Goal: Task Accomplishment & Management: Use online tool/utility

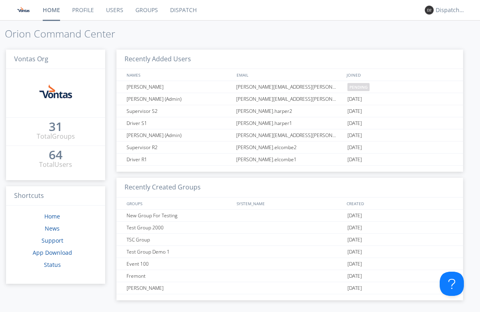
click at [178, 13] on link "Dispatch" at bounding box center [183, 10] width 39 height 20
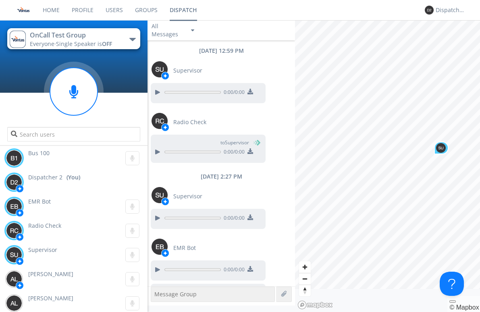
scroll to position [21, 0]
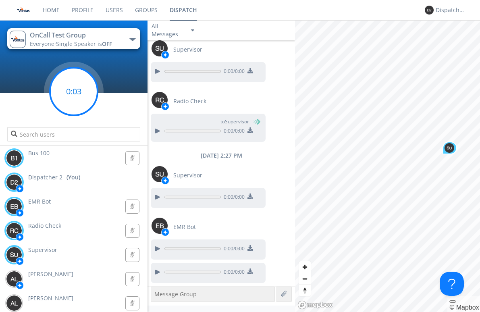
click at [84, 108] on circle at bounding box center [74, 92] width 48 height 48
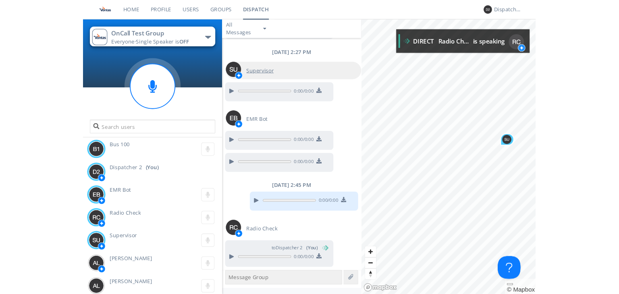
scroll to position [122, 0]
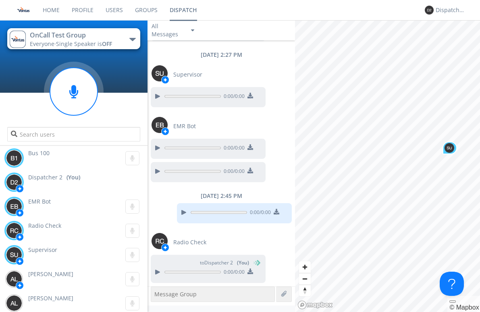
click at [112, 6] on link "Users" at bounding box center [114, 10] width 29 height 20
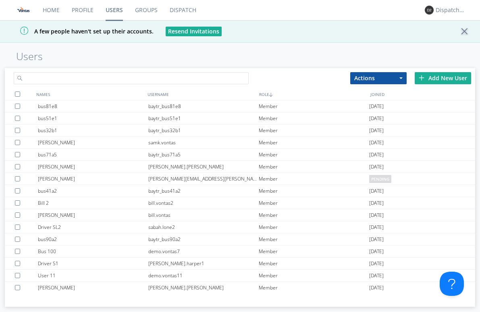
click at [96, 80] on input "text" at bounding box center [131, 78] width 235 height 12
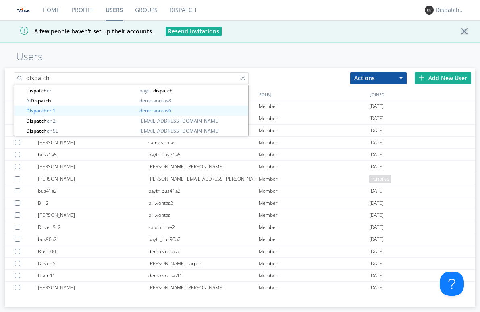
type input "dispatch"
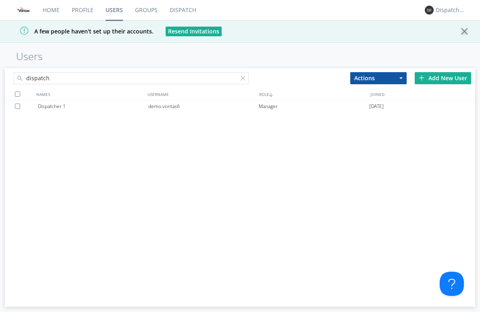
click at [102, 214] on div "Dispatcher 1 demo.vontas6 Manager [DATE]" at bounding box center [240, 196] width 470 height 193
click at [435, 36] on div "A few people haven't set up their accounts. Resend Invitations" at bounding box center [240, 31] width 480 height 23
click at [52, 8] on link "Home" at bounding box center [51, 10] width 29 height 20
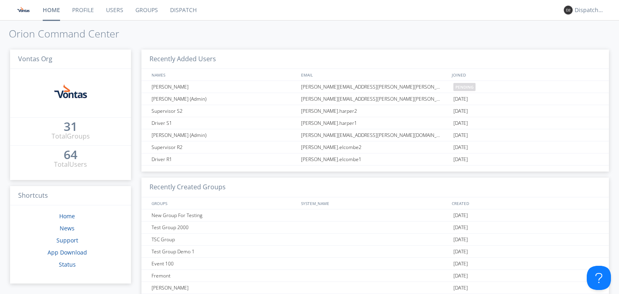
drag, startPoint x: 241, startPoint y: 29, endPoint x: 259, endPoint y: 37, distance: 20.1
click at [241, 29] on h1 "Orion Command Center" at bounding box center [309, 33] width 619 height 11
click at [108, 13] on link "Users" at bounding box center [114, 10] width 29 height 20
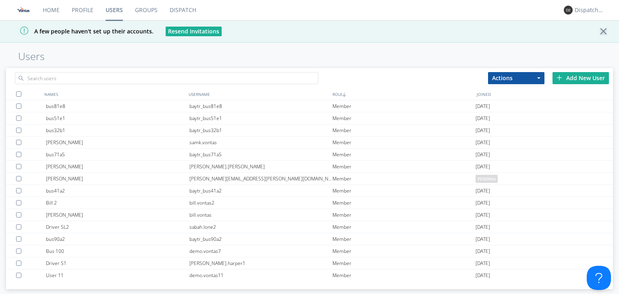
click at [480, 79] on div "Add New User" at bounding box center [581, 78] width 56 height 12
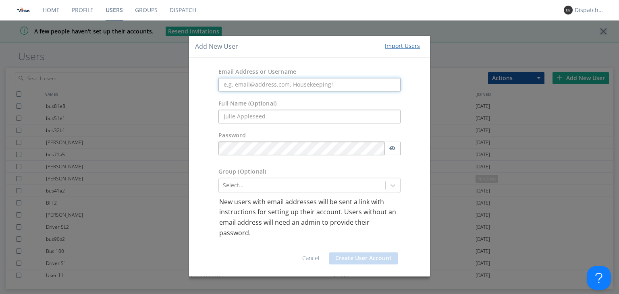
click at [242, 89] on input "text" at bounding box center [309, 85] width 182 height 14
click at [200, 81] on div "Email Address or Username" at bounding box center [309, 80] width 241 height 32
click at [399, 187] on form "Email Address or Username Full Name (Optional) Password Group (Optional) Select…" at bounding box center [309, 167] width 229 height 207
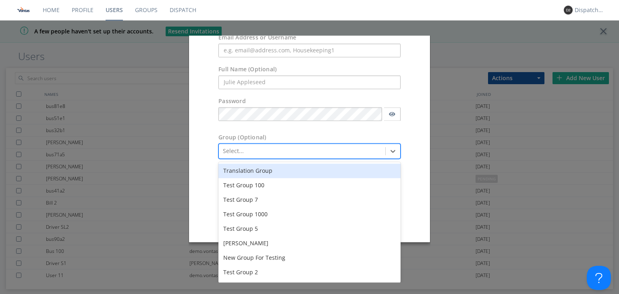
click at [274, 169] on div "Translation Group" at bounding box center [309, 171] width 182 height 15
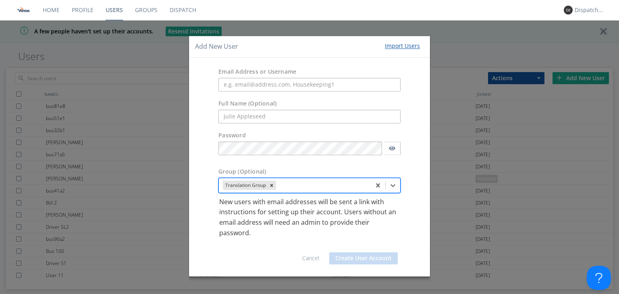
scroll to position [0, 0]
click at [393, 186] on div "option Translation Group, selected. Select is focused ,type to refine list, pre…" at bounding box center [309, 185] width 182 height 15
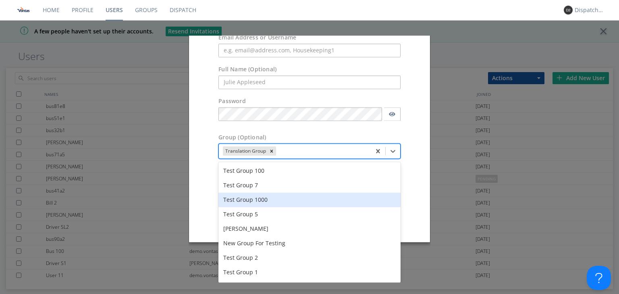
click at [289, 206] on div "Test Group 1000" at bounding box center [309, 200] width 182 height 15
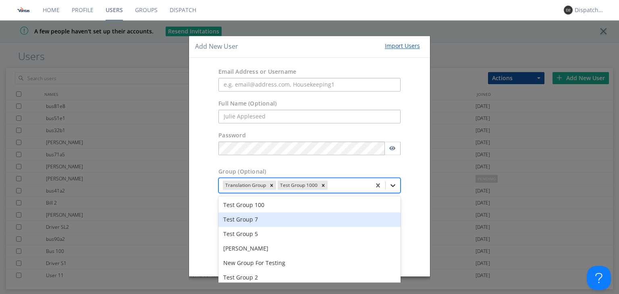
click at [391, 184] on div "option Test Group 1000, selected. option Test Group 7 focused, 2 of 29. 29 resu…" at bounding box center [309, 185] width 182 height 15
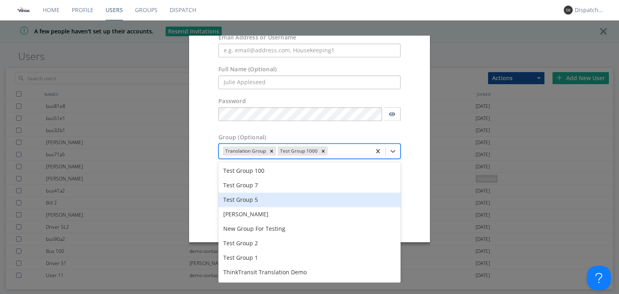
click at [305, 205] on div "Test Group 5" at bounding box center [309, 200] width 182 height 15
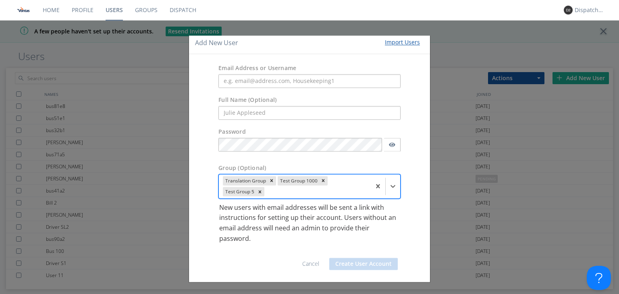
scroll to position [3, 0]
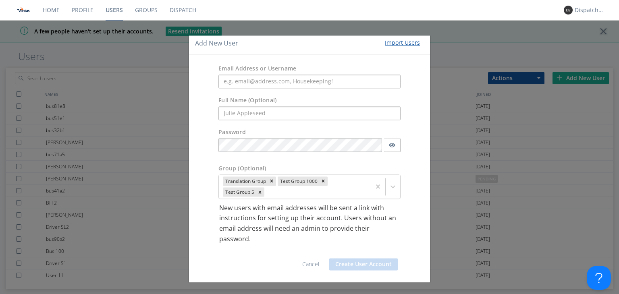
click at [309, 263] on link "Cancel" at bounding box center [310, 265] width 17 height 8
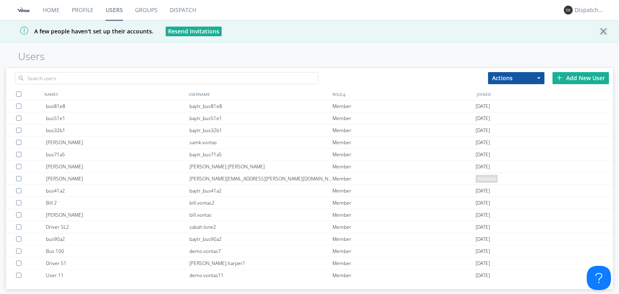
click at [154, 15] on link "Groups" at bounding box center [146, 10] width 35 height 20
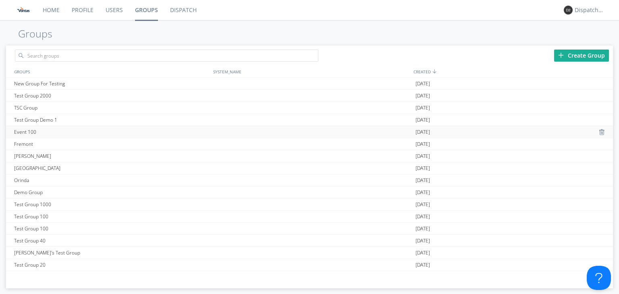
click at [102, 127] on div "Event 100" at bounding box center [111, 132] width 199 height 12
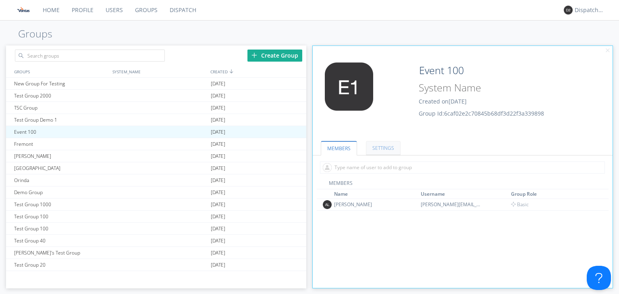
click at [381, 154] on link "SETTINGS" at bounding box center [383, 148] width 35 height 14
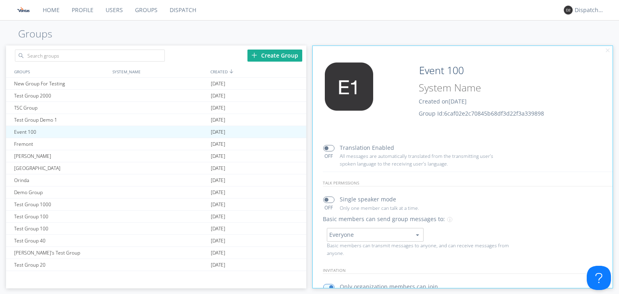
scroll to position [40, 0]
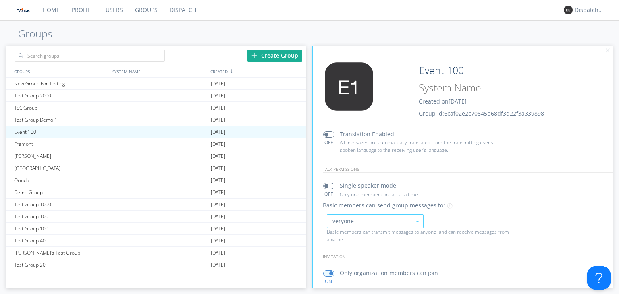
click at [396, 222] on button "Everyone" at bounding box center [375, 221] width 97 height 14
click at [450, 213] on div "Everyone Everyone Leaders only No One (Direct Messages Only) Basic members can …" at bounding box center [468, 228] width 302 height 37
click at [391, 215] on button "Everyone" at bounding box center [375, 221] width 97 height 14
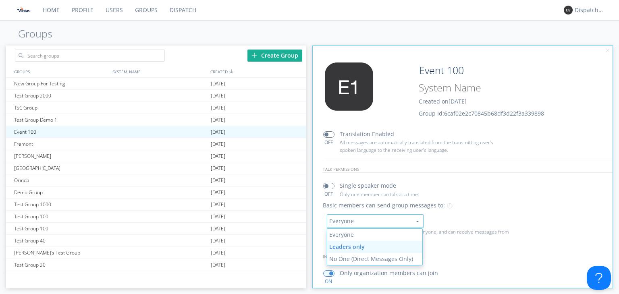
click at [373, 245] on link "Leaders only" at bounding box center [375, 247] width 96 height 12
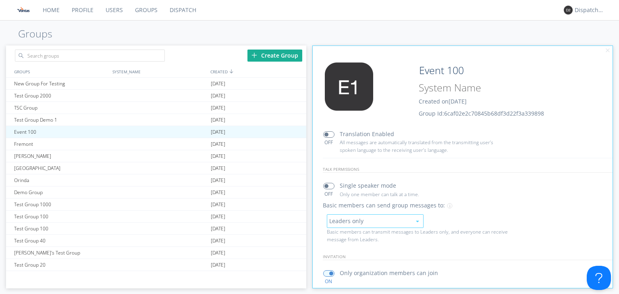
click at [390, 220] on button "Leaders only" at bounding box center [375, 221] width 97 height 14
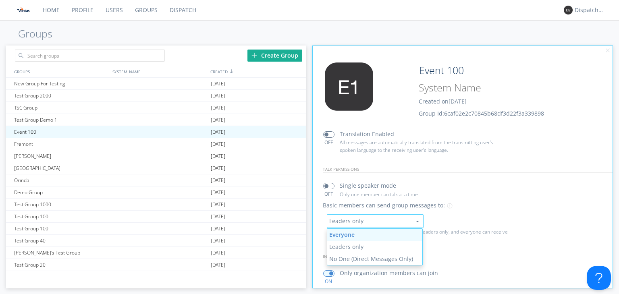
click at [382, 229] on link "Everyone" at bounding box center [375, 235] width 96 height 12
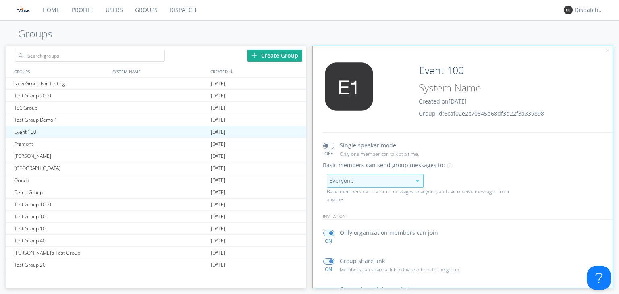
scroll to position [0, 0]
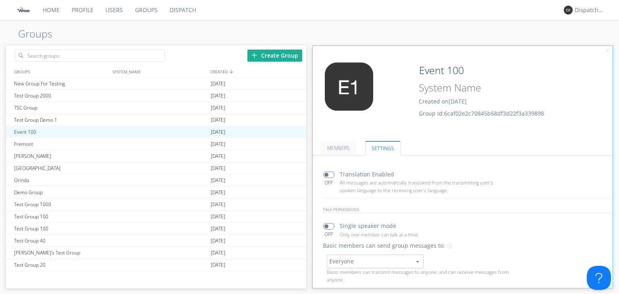
click at [168, 42] on div "Home Profile Users Groups Dispatch Dispatcher 2 Groups Create Group GROUPS SYST…" at bounding box center [309, 147] width 619 height 294
click at [182, 17] on link "Dispatch" at bounding box center [183, 10] width 39 height 20
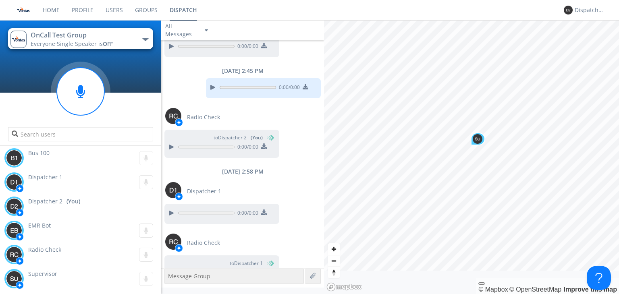
scroll to position [264, 0]
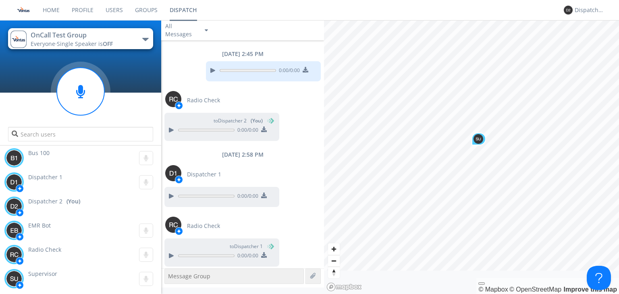
click at [149, 44] on button "OnCall Test Group Everyone · Single Speaker is OFF" at bounding box center [80, 38] width 145 height 21
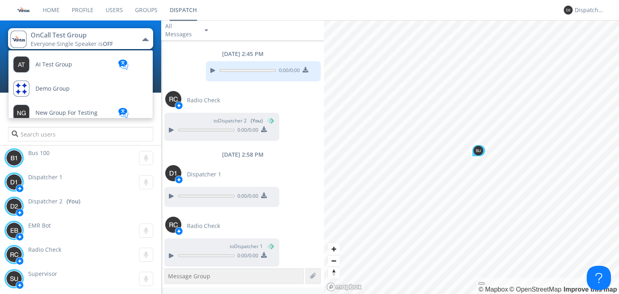
click at [148, 33] on button "OnCall Test Group Everyone · Single Speaker is OFF" at bounding box center [80, 38] width 145 height 21
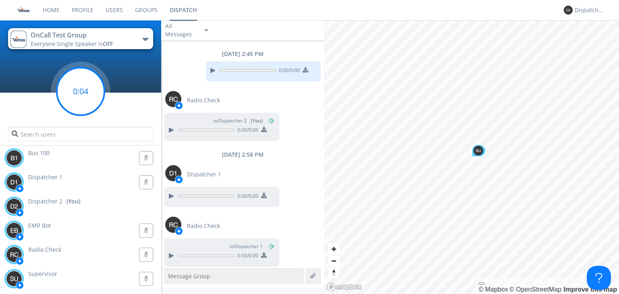
click at [85, 98] on circle at bounding box center [81, 92] width 48 height 48
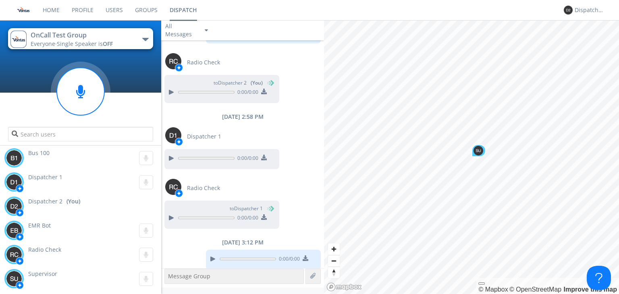
scroll to position [305, 0]
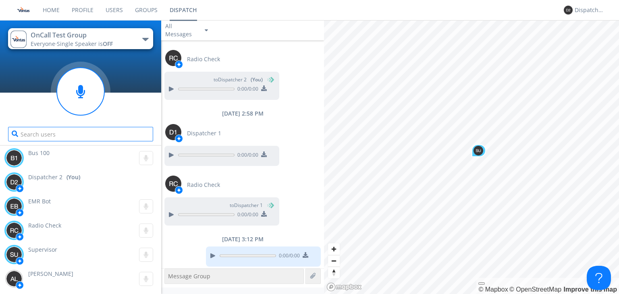
click at [108, 133] on input "text" at bounding box center [80, 134] width 145 height 15
click at [125, 119] on div at bounding box center [80, 113] width 161 height 69
click at [85, 131] on input "text" at bounding box center [80, 134] width 145 height 15
click at [84, 131] on input "text" at bounding box center [80, 134] width 145 height 15
click at [32, 155] on span "Bus 100" at bounding box center [38, 153] width 21 height 8
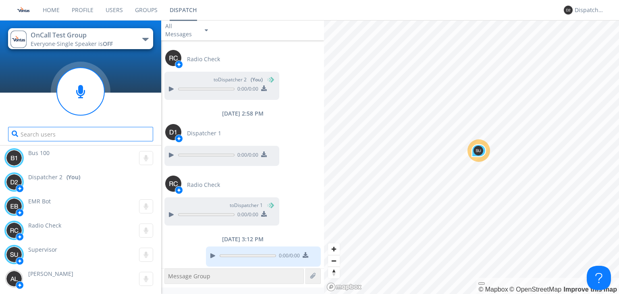
click at [63, 138] on input "text" at bounding box center [80, 134] width 145 height 15
click at [64, 135] on input "text" at bounding box center [80, 134] width 145 height 15
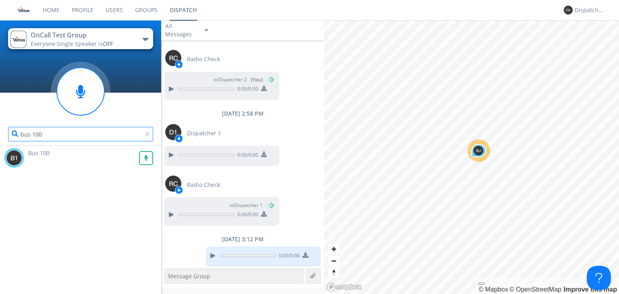
type input "bus 100"
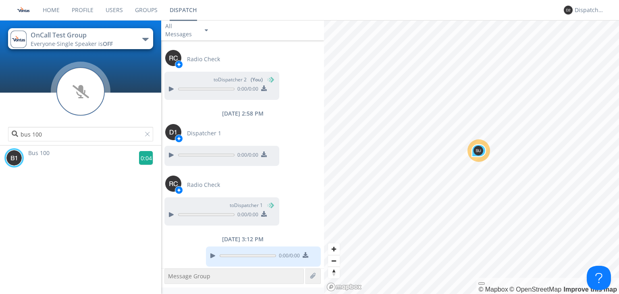
click at [144, 158] on g at bounding box center [146, 158] width 14 height 14
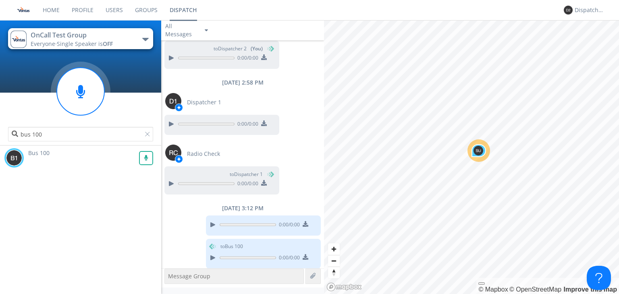
scroll to position [337, 0]
click at [148, 139] on div at bounding box center [149, 136] width 8 height 8
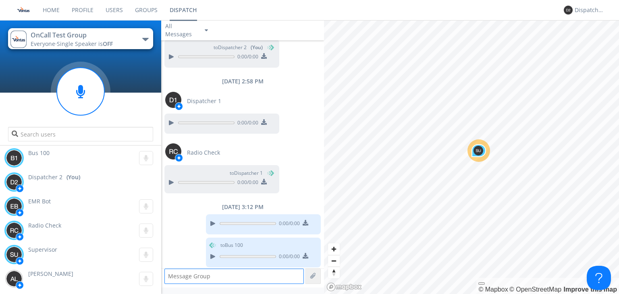
click at [198, 274] on textarea at bounding box center [233, 276] width 139 height 15
click at [202, 276] on textarea at bounding box center [233, 276] width 139 height 15
click at [197, 276] on textarea at bounding box center [233, 276] width 139 height 15
type textarea "Test"
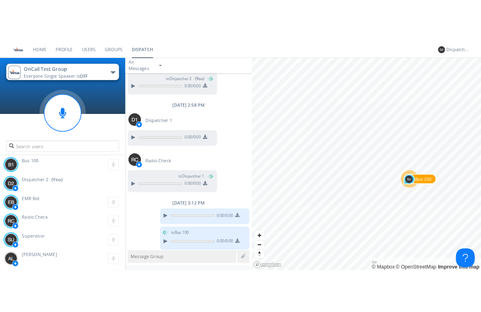
scroll to position [354, 0]
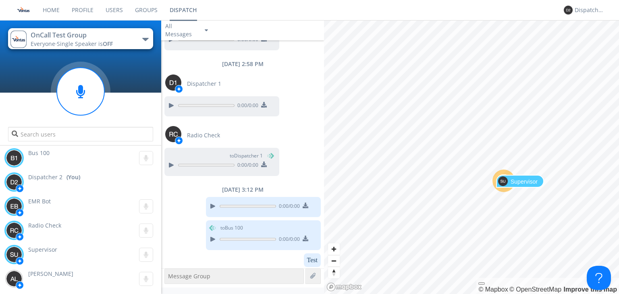
click at [480, 185] on img "Map marker" at bounding box center [503, 182] width 10 height 10
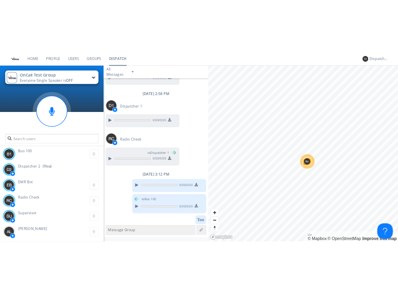
scroll to position [336, 0]
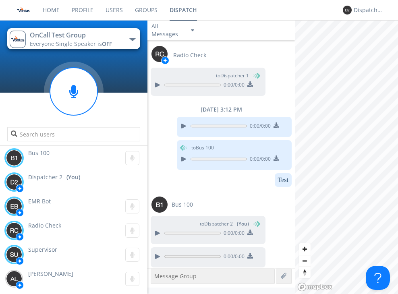
scroll to position [494, 0]
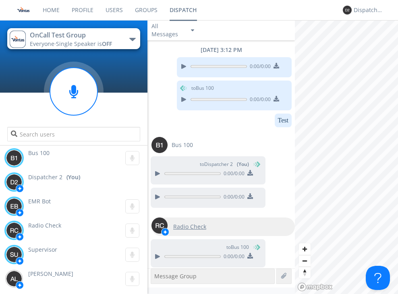
drag, startPoint x: 197, startPoint y: 214, endPoint x: 182, endPoint y: 219, distance: 16.2
click at [197, 214] on div "Radio Check to Bus 100 0:00 / 0:00" at bounding box center [222, 241] width 148 height 60
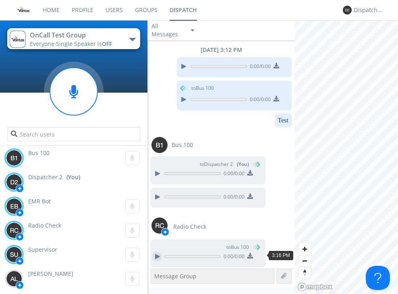
click at [157, 255] on div at bounding box center [157, 257] width 10 height 10
click at [198, 121] on div "Test" at bounding box center [220, 122] width 144 height 17
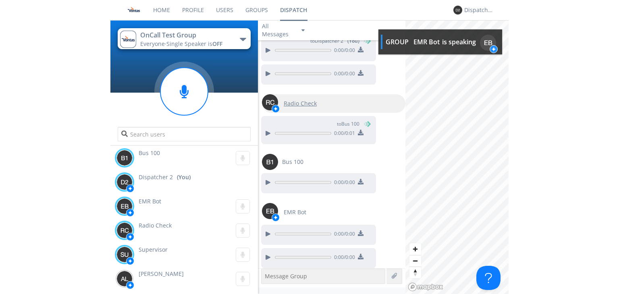
scroll to position [617, 0]
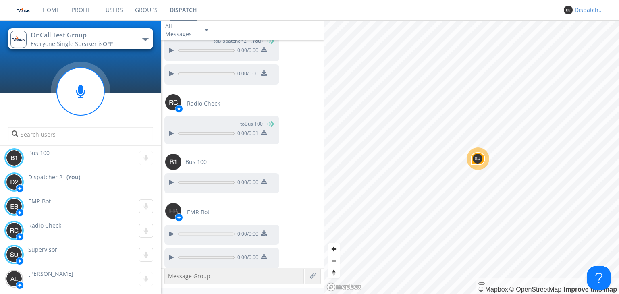
drag, startPoint x: 590, startPoint y: 7, endPoint x: 588, endPoint y: 12, distance: 4.9
click at [480, 10] on div "Dispatcher 2" at bounding box center [588, 10] width 30 height 11
click at [480, 28] on div "Settings" at bounding box center [594, 28] width 42 height 15
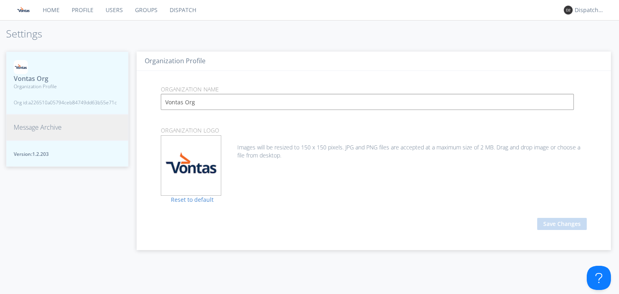
click at [36, 128] on span "Message Archive" at bounding box center [38, 127] width 48 height 9
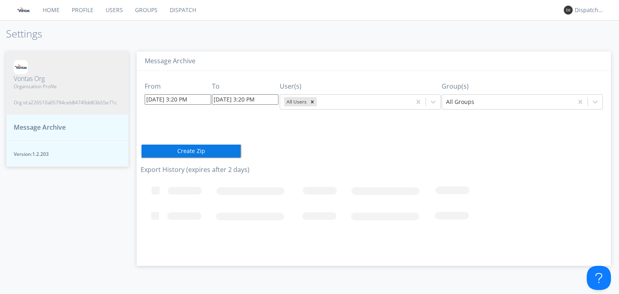
click at [152, 97] on input "[DATE] 3:20 PM" at bounding box center [178, 99] width 67 height 10
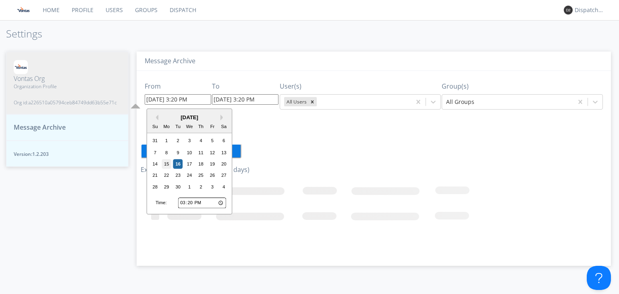
click at [170, 161] on div "15" at bounding box center [167, 164] width 10 height 10
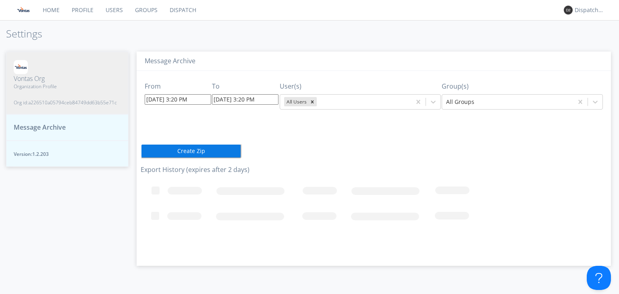
click at [156, 97] on input "[DATE] 3:20 PM" at bounding box center [178, 99] width 67 height 10
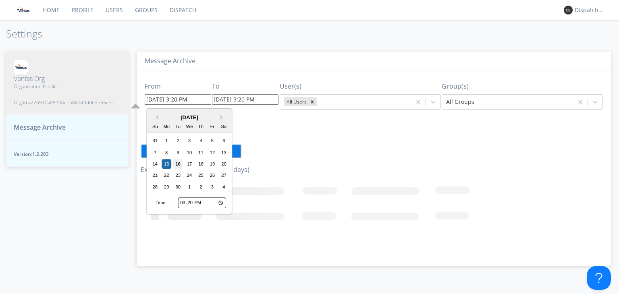
click at [178, 162] on div "16" at bounding box center [178, 164] width 10 height 10
type input "[DATE] 3:20 PM"
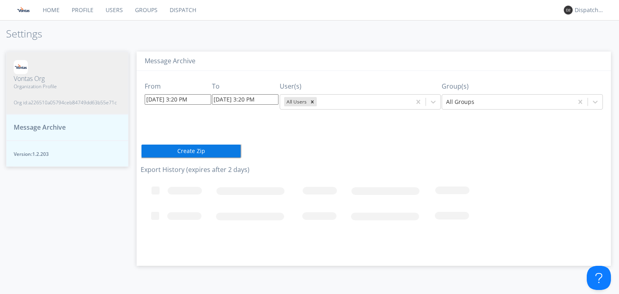
click at [185, 99] on input "[DATE] 3:20 PM" at bounding box center [178, 99] width 67 height 10
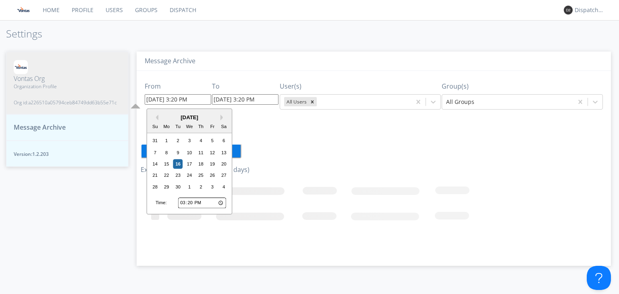
click at [184, 202] on input "15:20" at bounding box center [202, 203] width 48 height 10
type input "14:20"
type input "[DATE] 2:20 PM"
type input "14:03"
type input "[DATE] 2:03 PM"
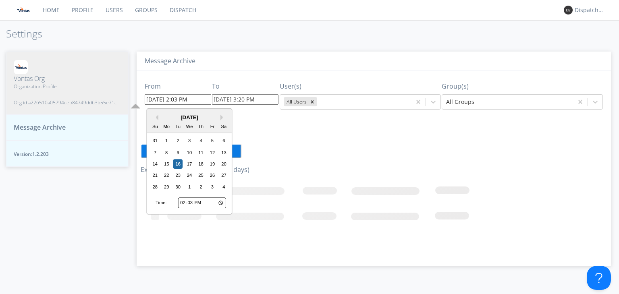
type input "14:30"
type input "[DATE] 2:30 PM"
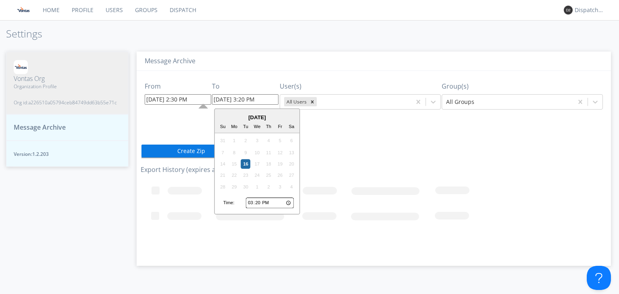
click at [259, 97] on input "[DATE] 3:20 PM" at bounding box center [245, 99] width 67 height 10
click at [349, 116] on div "From [DATE] 2:30 PM To [DATE] 3:20 PM [DATE] Su Mo Tu We Th Fr Sa 31 1 2 3 4 5 …" at bounding box center [374, 165] width 466 height 189
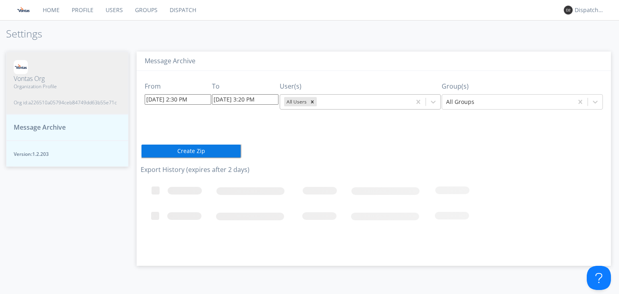
click at [387, 98] on div at bounding box center [362, 102] width 89 height 10
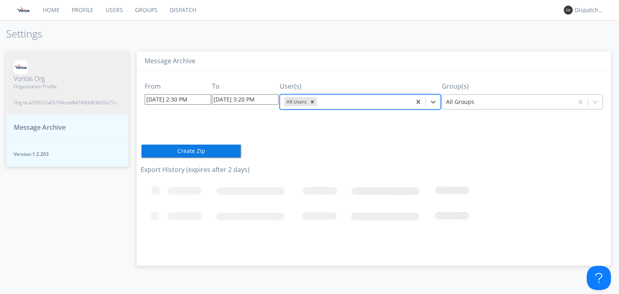
click at [480, 101] on div at bounding box center [507, 102] width 123 height 10
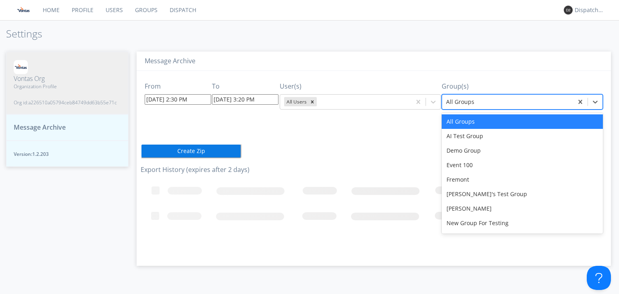
click at [382, 121] on div "From [DATE] 2:30 PM To [DATE] 3:20 PM User(s) All Users Group(s) option All Gro…" at bounding box center [374, 165] width 466 height 189
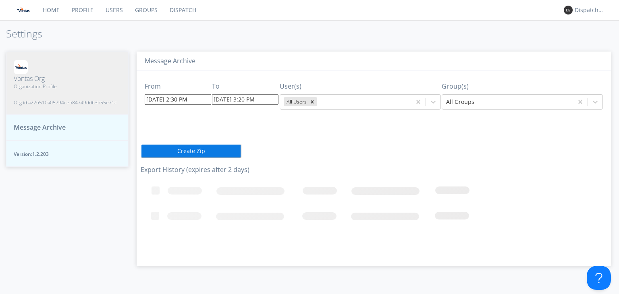
click at [416, 111] on div "From [DATE] 2:30 PM To [DATE] 3:20 PM User(s) All Users Group(s) All Groups" at bounding box center [374, 92] width 466 height 43
click at [319, 144] on div "From [DATE] 2:30 PM To [DATE] 3:20 PM User(s) All Users Group(s) All Groups Cre…" at bounding box center [374, 165] width 466 height 189
click at [60, 9] on link "Home" at bounding box center [51, 10] width 29 height 20
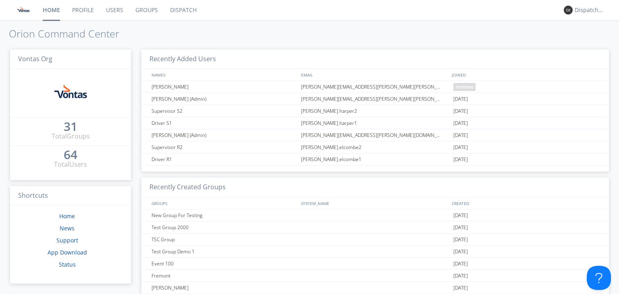
click at [179, 12] on link "Dispatch" at bounding box center [183, 10] width 39 height 20
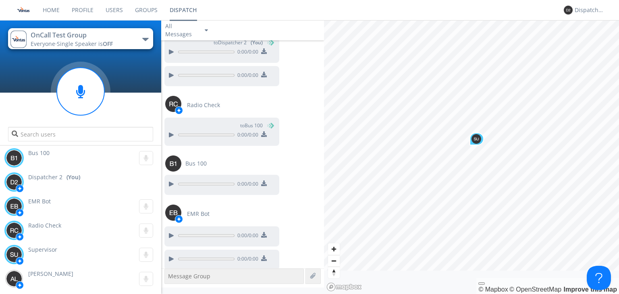
scroll to position [617, 0]
click at [480, 10] on div "Dispatcher 2" at bounding box center [590, 10] width 30 height 8
click at [305, 135] on div "to Bus 100 0:00 / 0:00" at bounding box center [244, 131] width 160 height 31
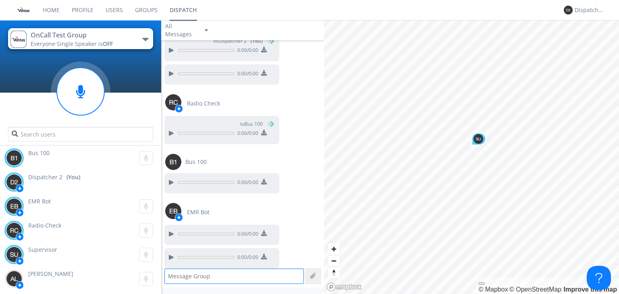
click at [198, 282] on textarea at bounding box center [233, 276] width 139 height 15
click at [190, 278] on textarea at bounding box center [233, 276] width 139 height 15
type textarea "Test text message"
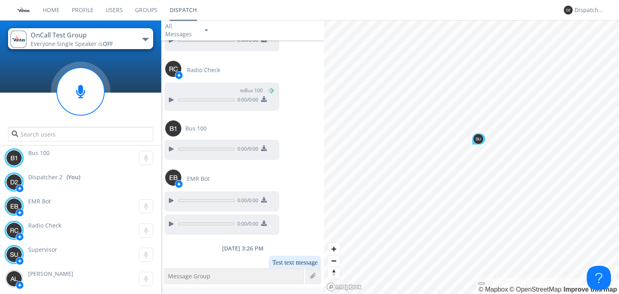
scroll to position [653, 0]
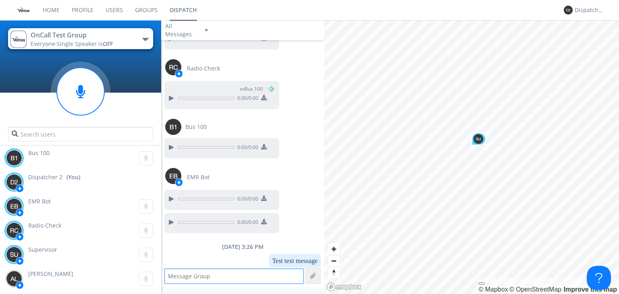
click at [273, 274] on textarea at bounding box center [233, 276] width 139 height 15
click at [298, 101] on div "to Bus 100 0:00 / 0:00" at bounding box center [244, 96] width 160 height 31
click at [253, 268] on div "Test text message" at bounding box center [241, 262] width 160 height 17
click at [253, 271] on textarea at bounding box center [233, 276] width 139 height 15
